Goal: Navigation & Orientation: Find specific page/section

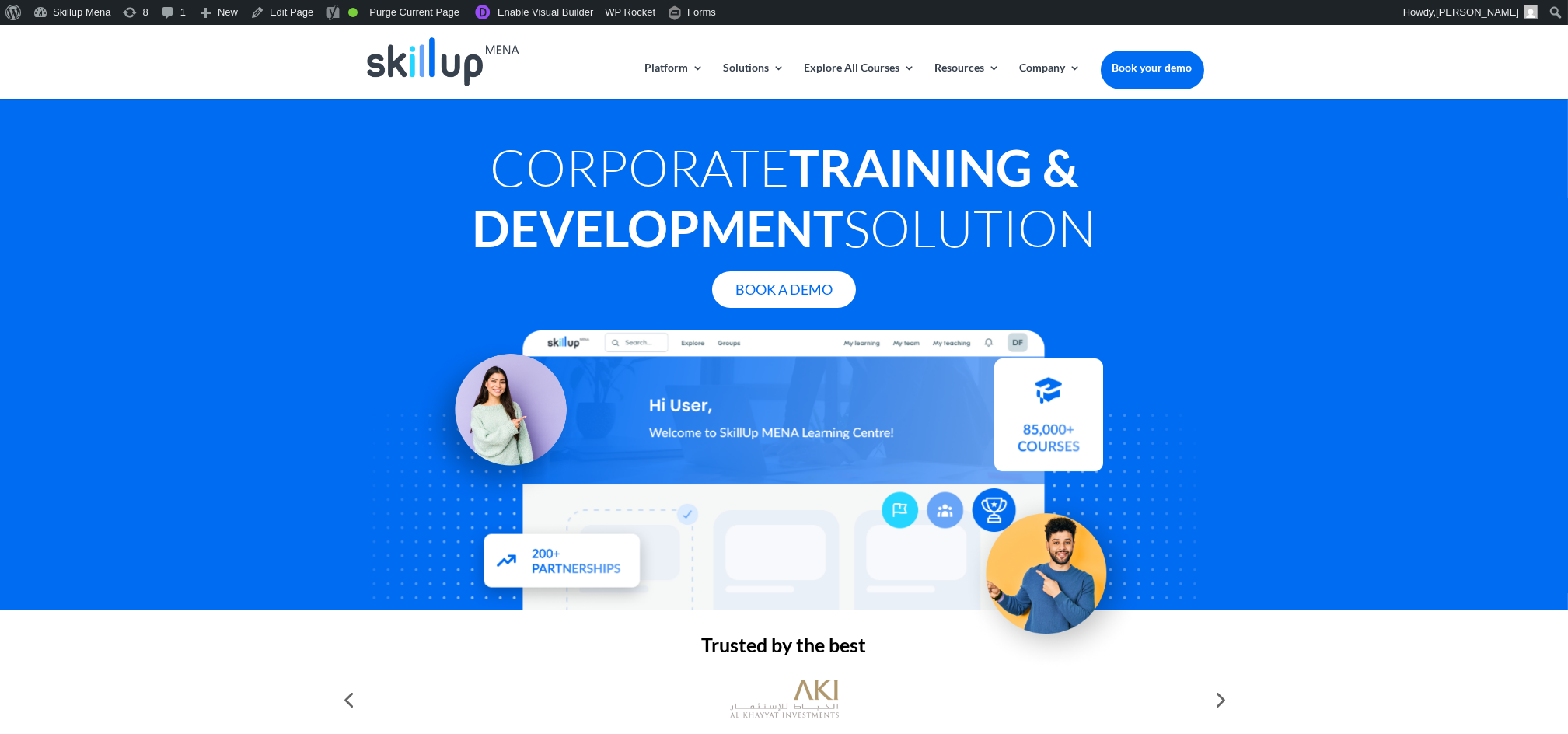
click at [967, 57] on div at bounding box center [784, 62] width 840 height 74
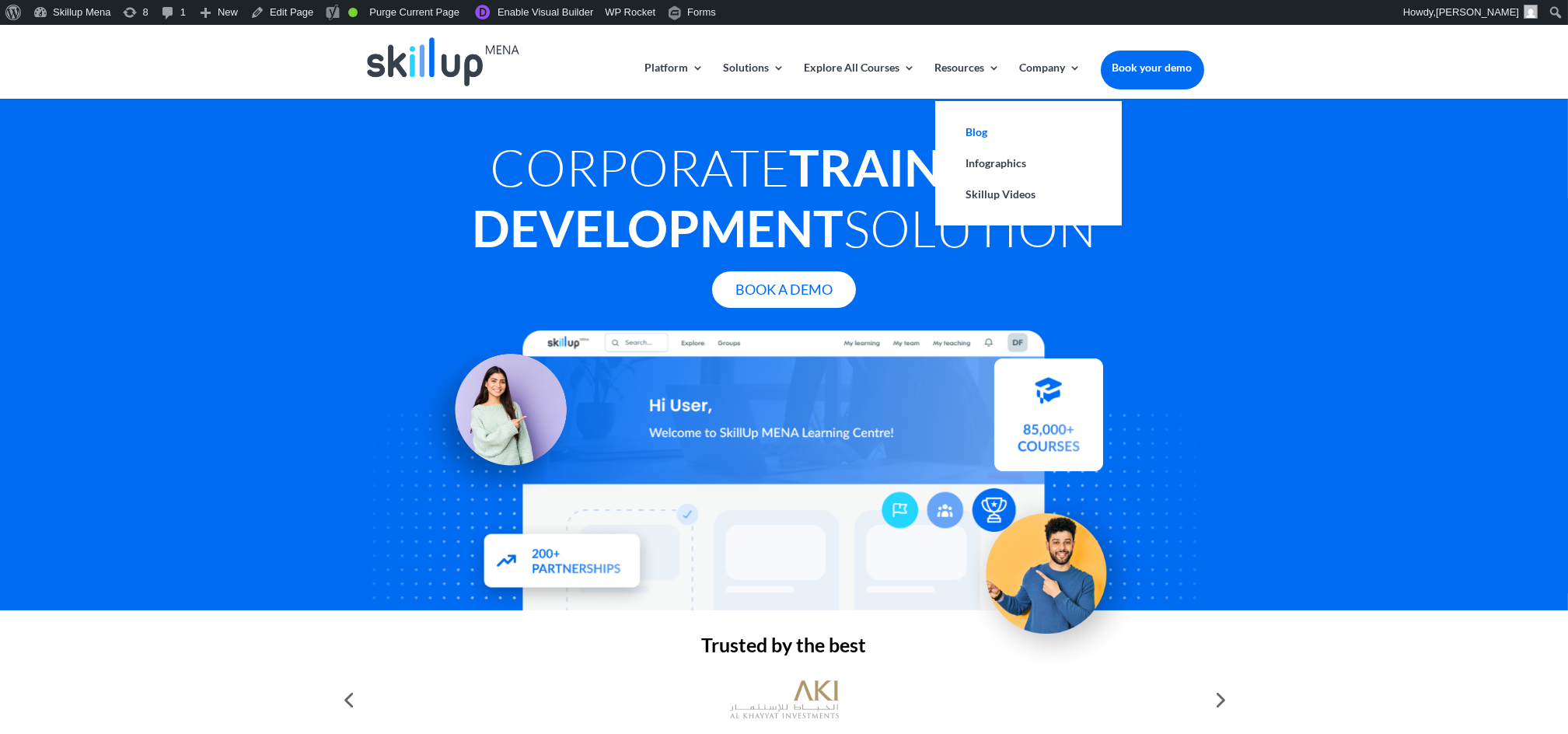
click at [970, 128] on link "Blog" at bounding box center [1028, 131] width 155 height 31
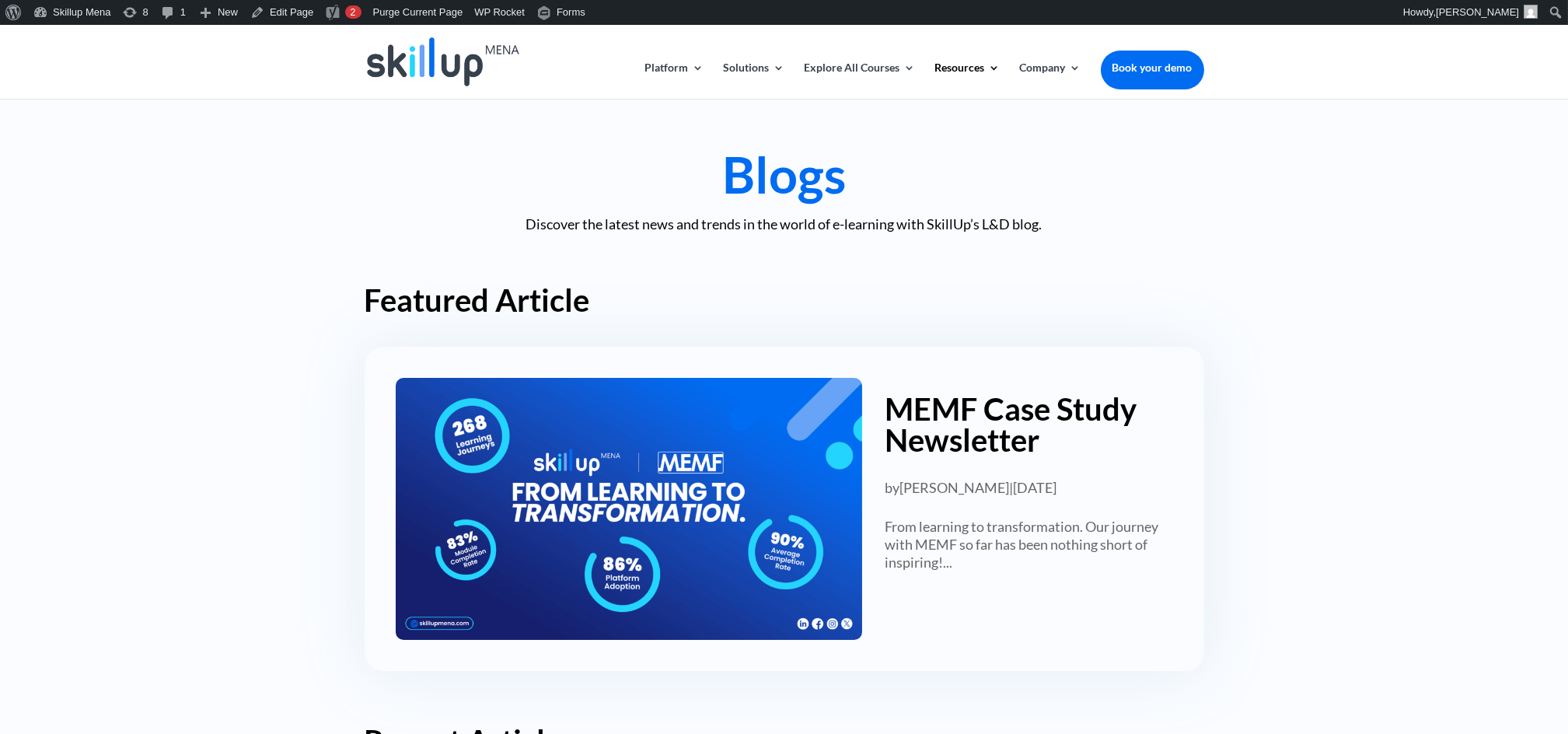
drag, startPoint x: 303, startPoint y: 231, endPoint x: 287, endPoint y: 70, distance: 161.8
click at [286, 17] on link "Edit Page" at bounding box center [282, 12] width 76 height 25
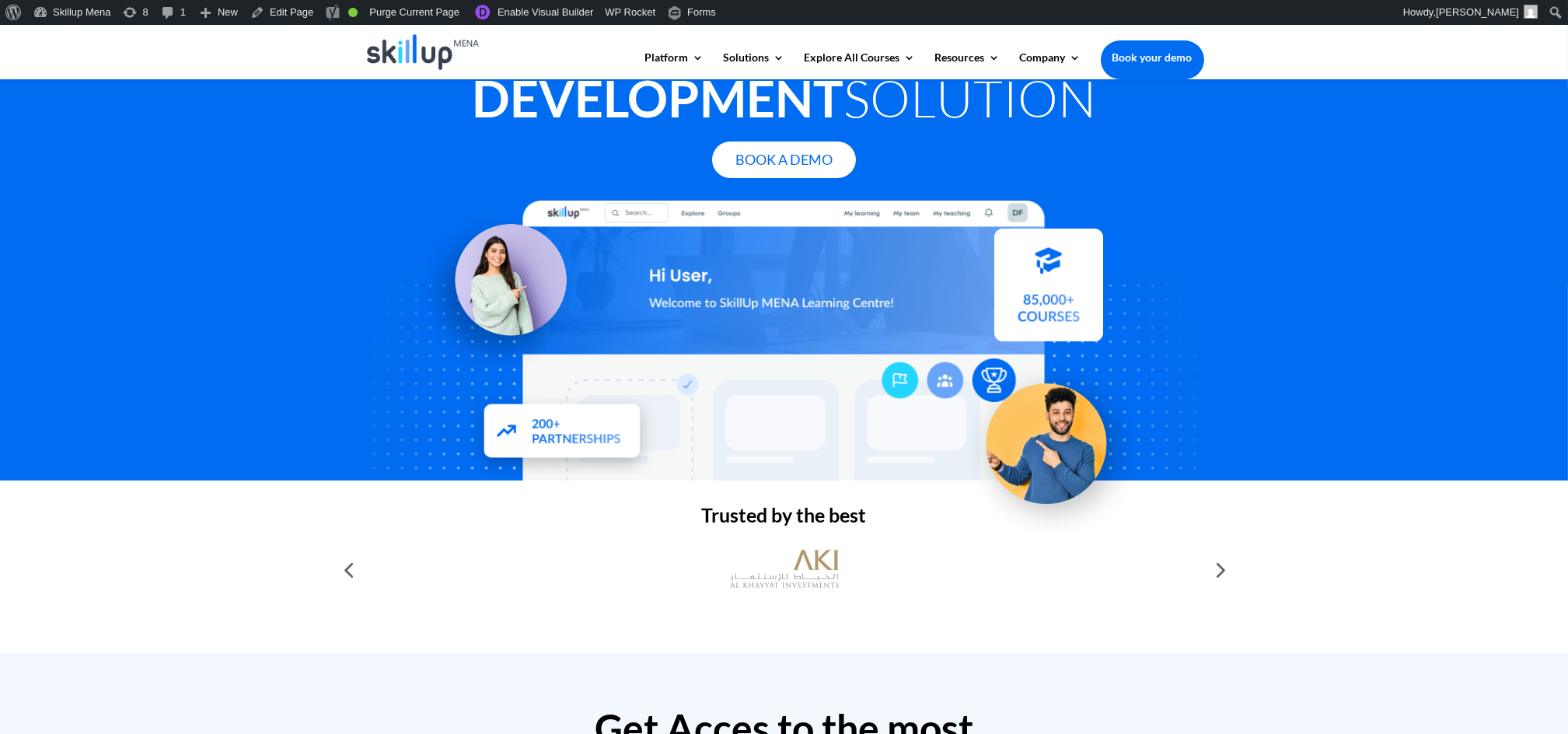
scroll to position [933, 0]
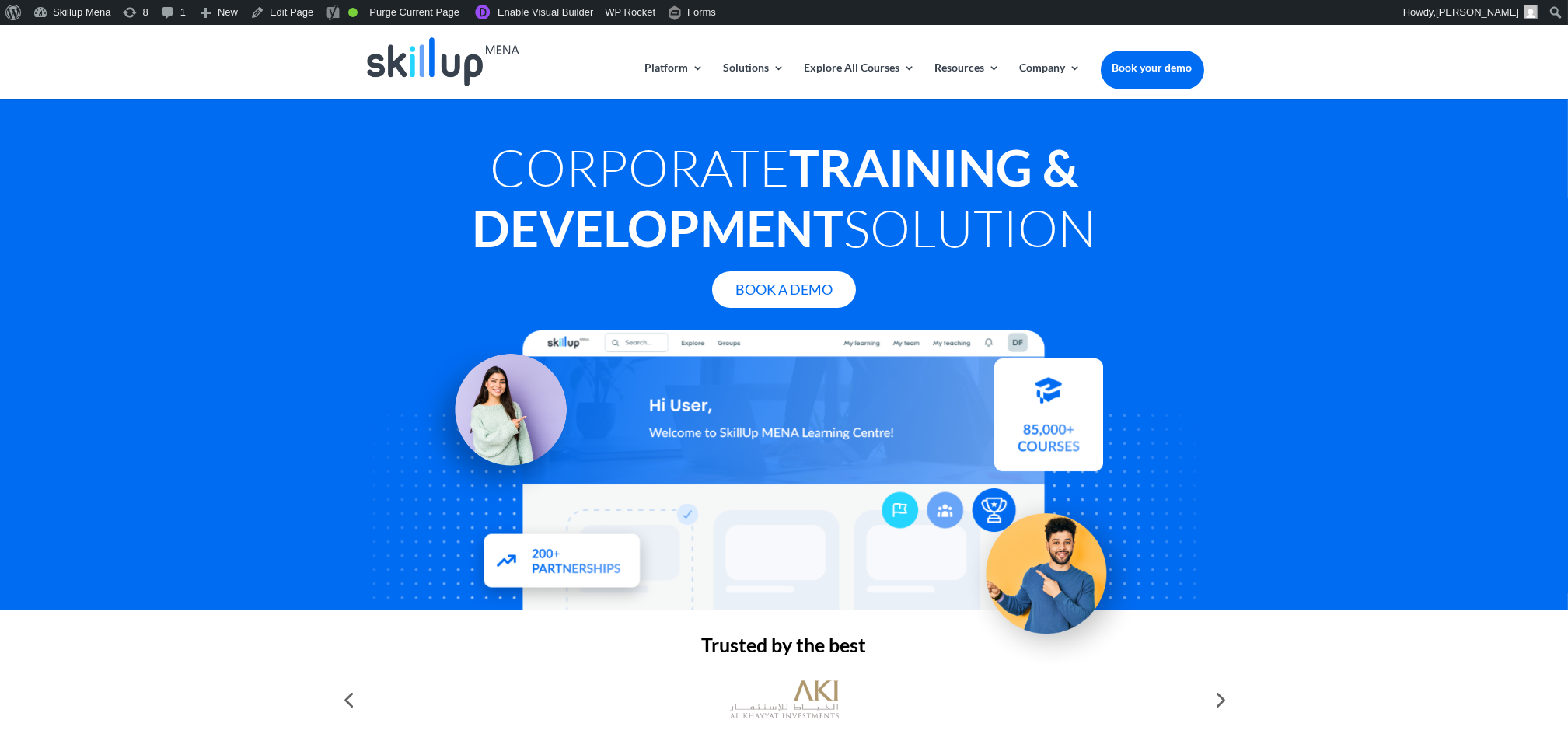
click at [609, 247] on strong "Training & Development" at bounding box center [775, 198] width 607 height 122
